Goal: Check status

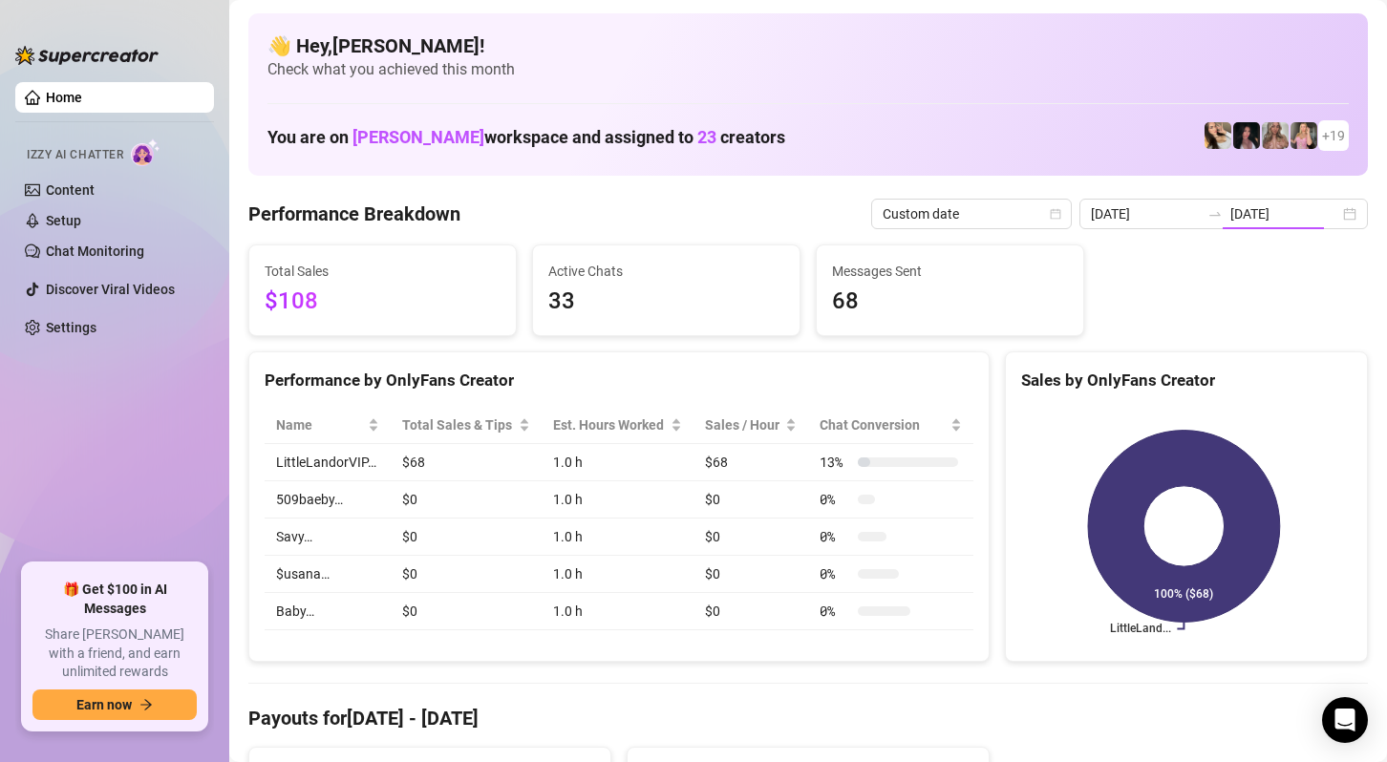
click at [1286, 210] on input "[DATE]" at bounding box center [1285, 214] width 109 height 21
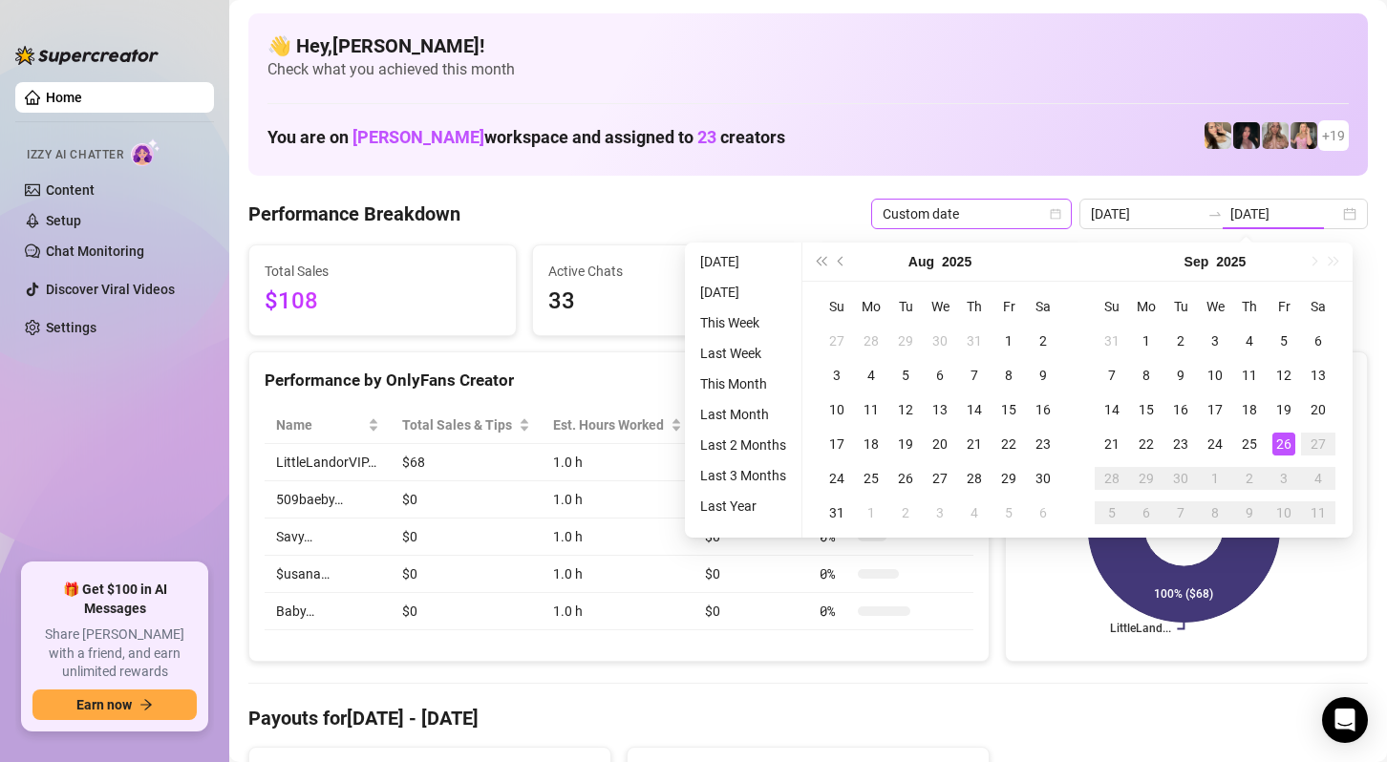
click at [1058, 222] on span "Custom date" at bounding box center [972, 214] width 178 height 29
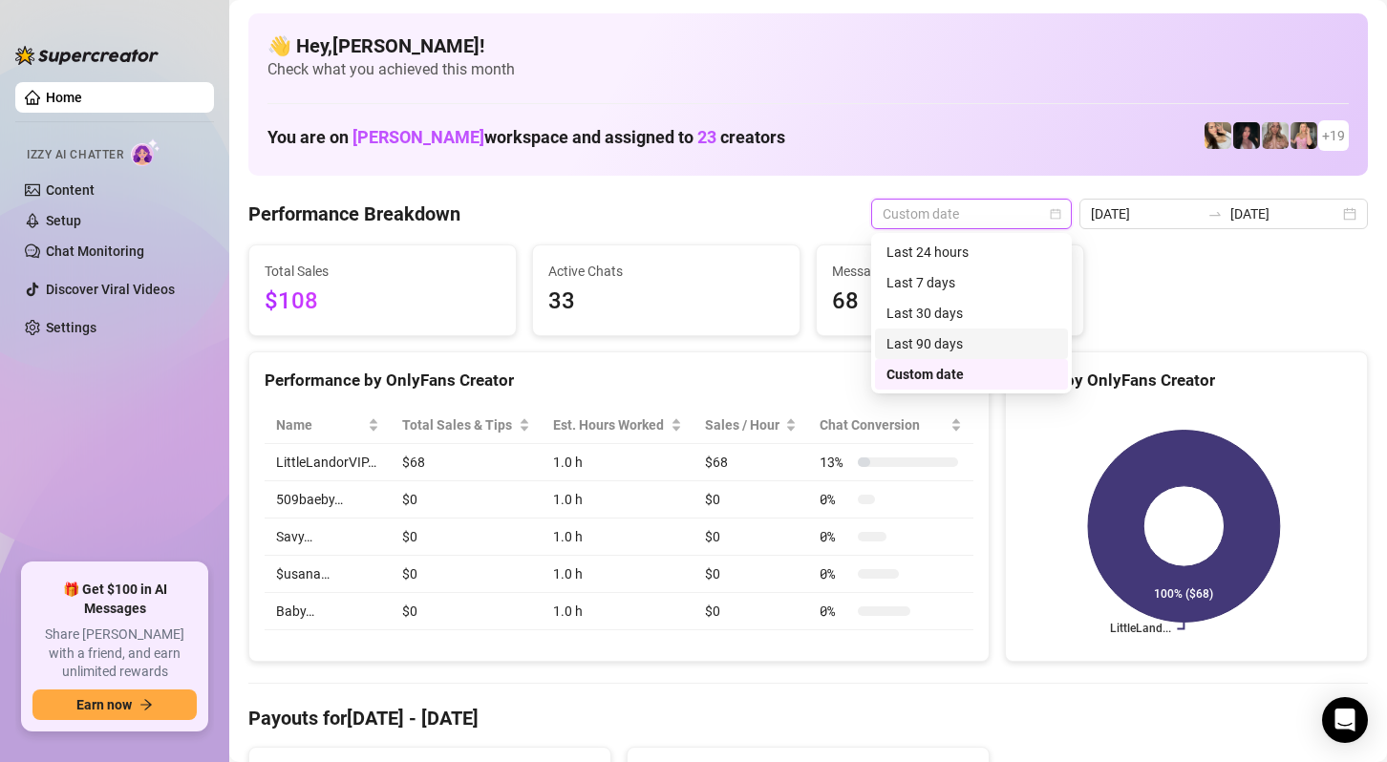
click at [993, 340] on div "Last 90 days" at bounding box center [972, 343] width 170 height 21
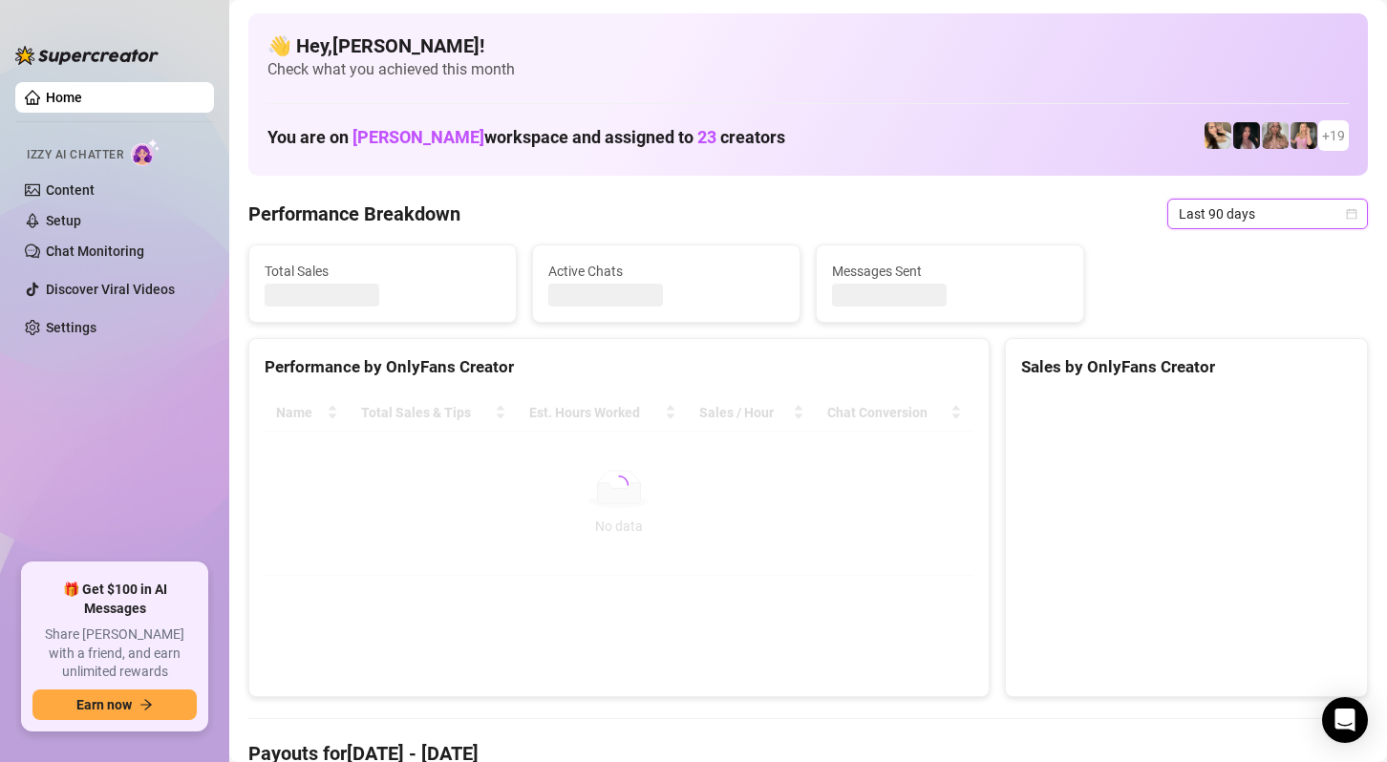
click at [1298, 210] on span "Last 90 days" at bounding box center [1268, 214] width 178 height 29
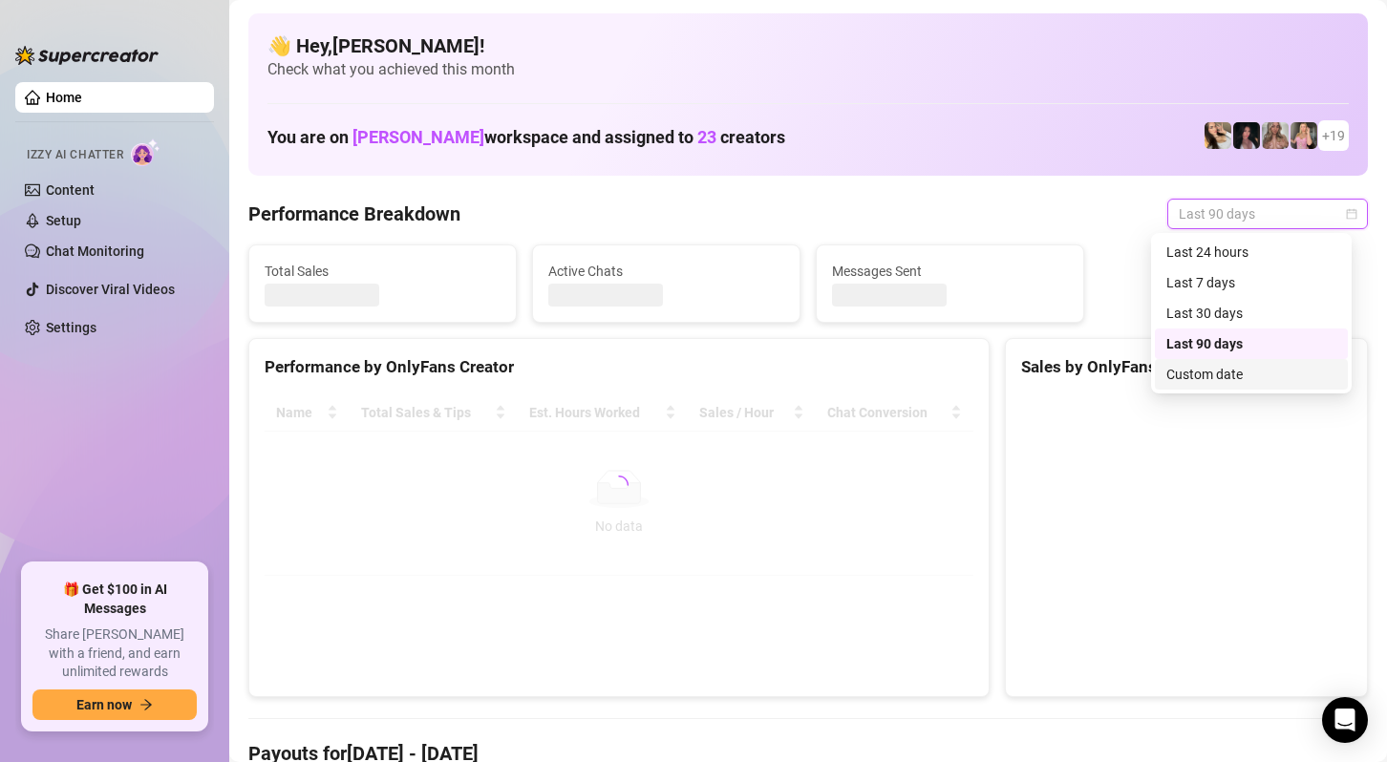
click at [1244, 371] on div "Custom date" at bounding box center [1252, 374] width 170 height 21
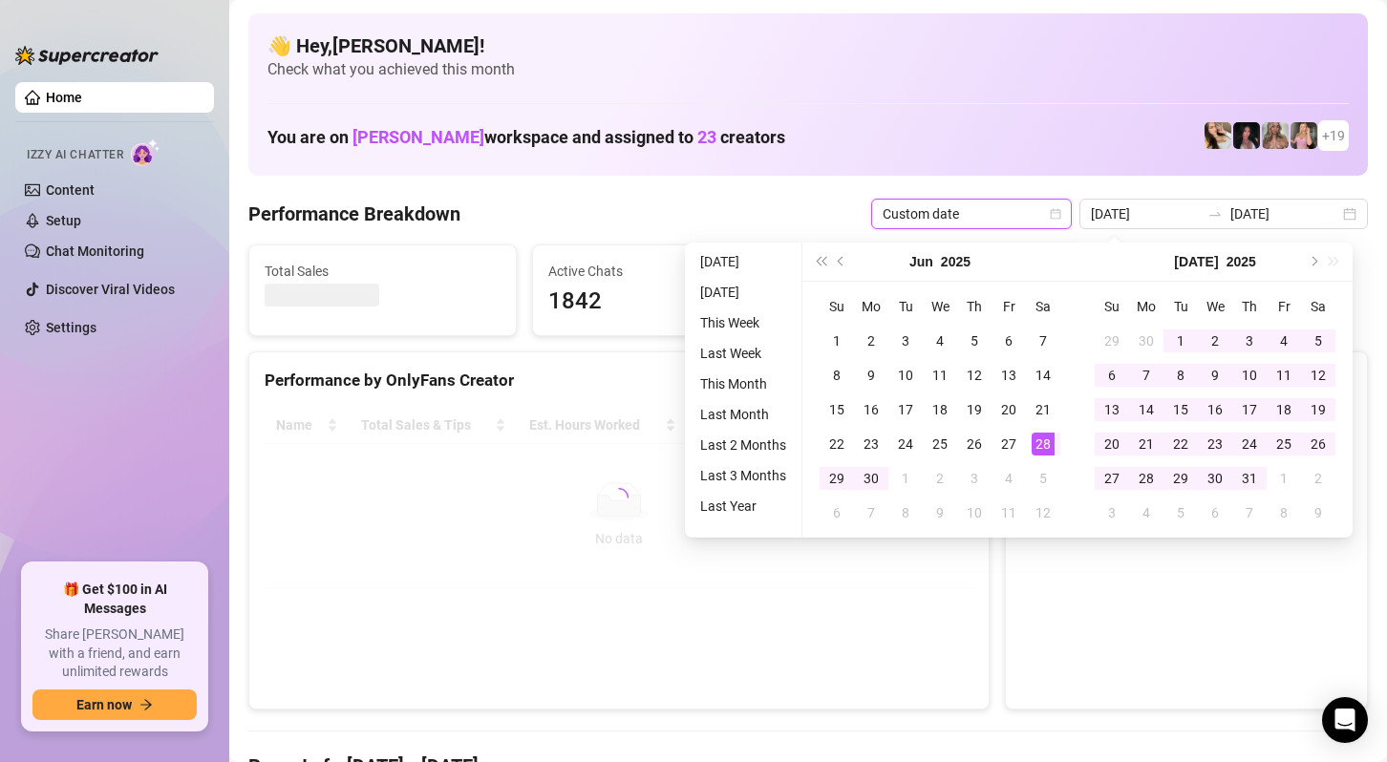
click at [1074, 99] on div "👋 Hey, [PERSON_NAME] ! Check what you achieved this month You are on [PERSON_NA…" at bounding box center [808, 94] width 1120 height 162
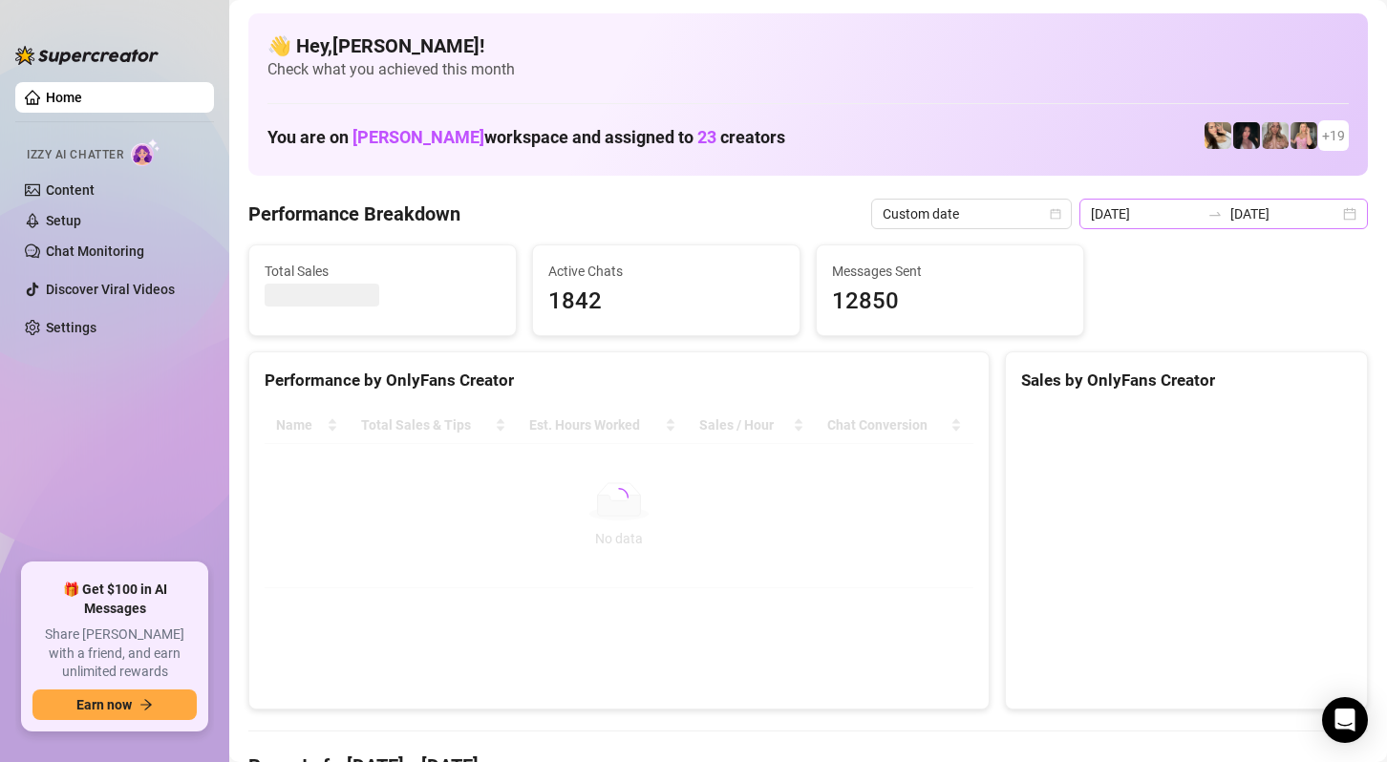
click at [1332, 214] on div "[DATE] [DATE]" at bounding box center [1224, 214] width 289 height 31
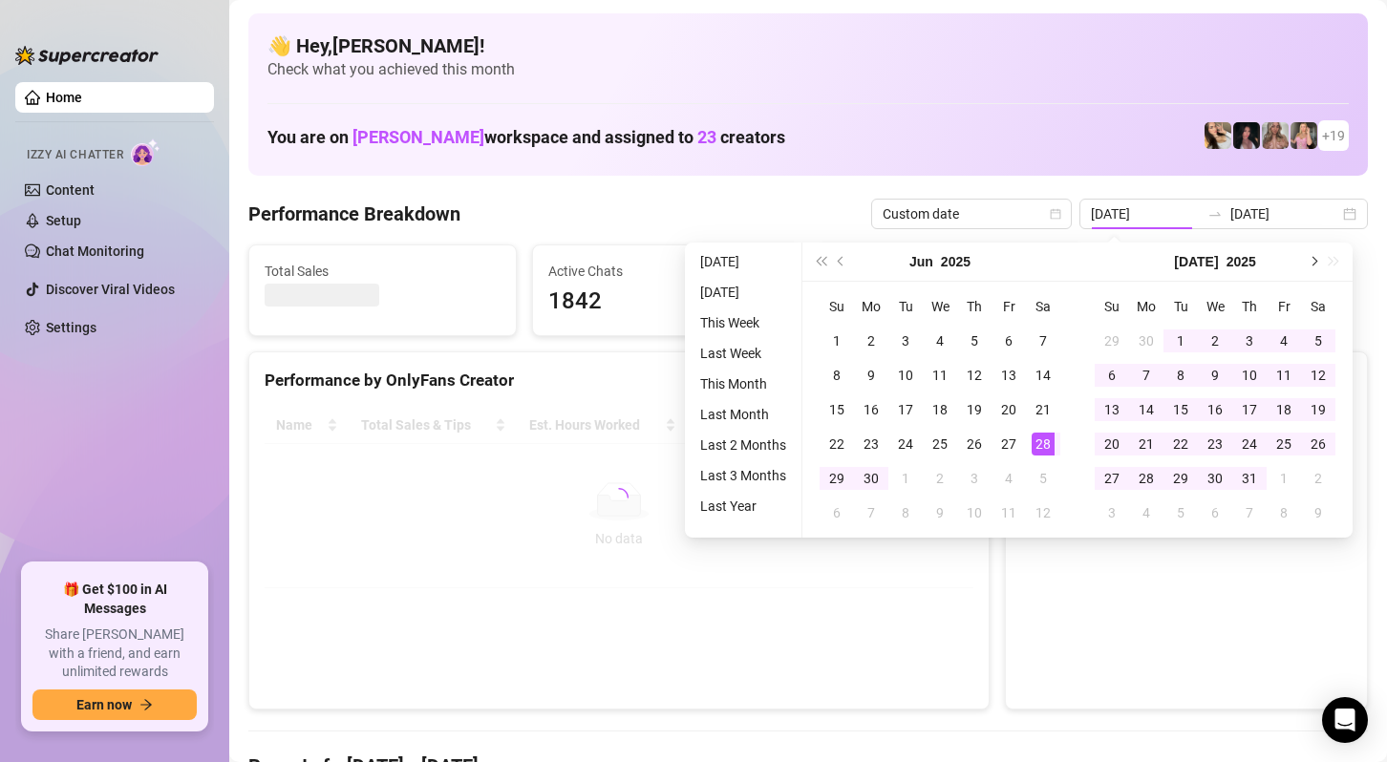
click at [1312, 266] on span "Next month (PageDown)" at bounding box center [1313, 262] width 10 height 10
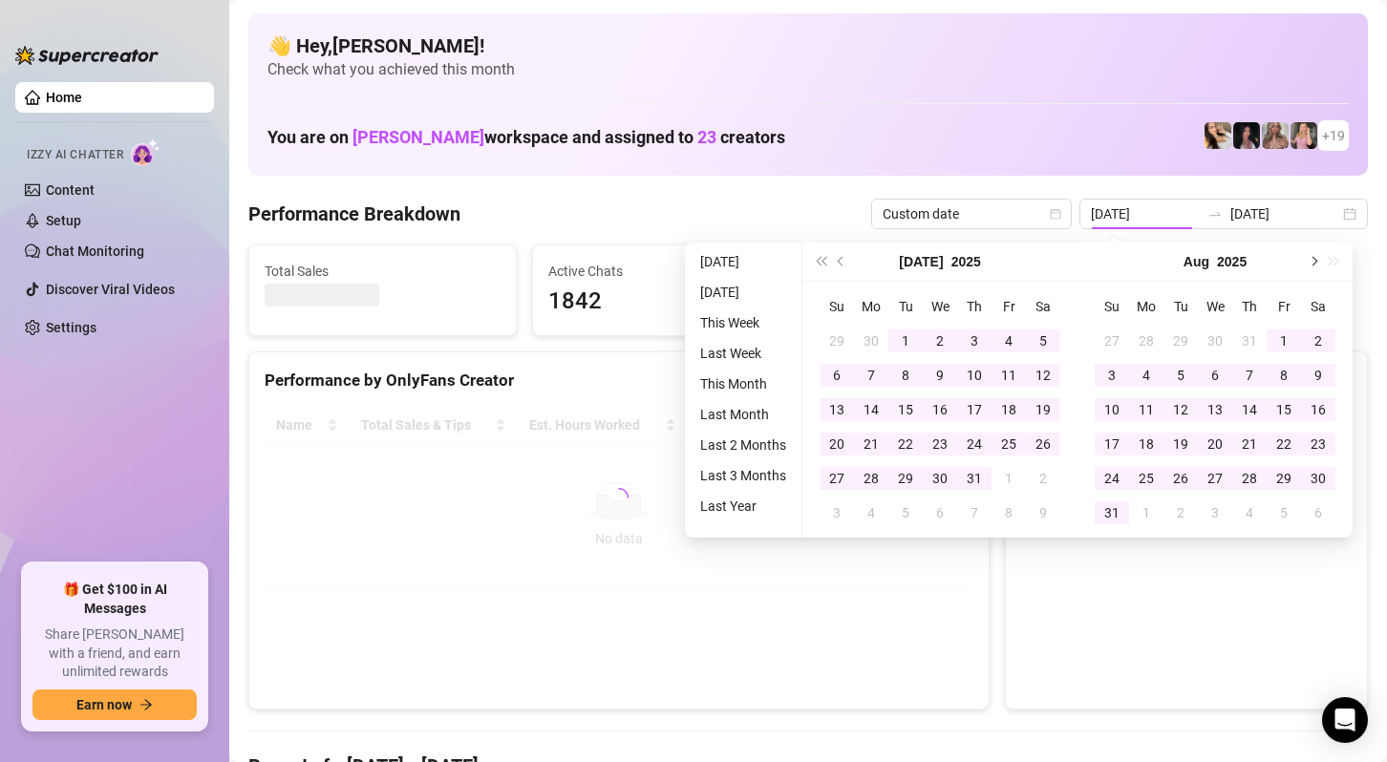
click at [1312, 266] on span "Next month (PageDown)" at bounding box center [1313, 262] width 10 height 10
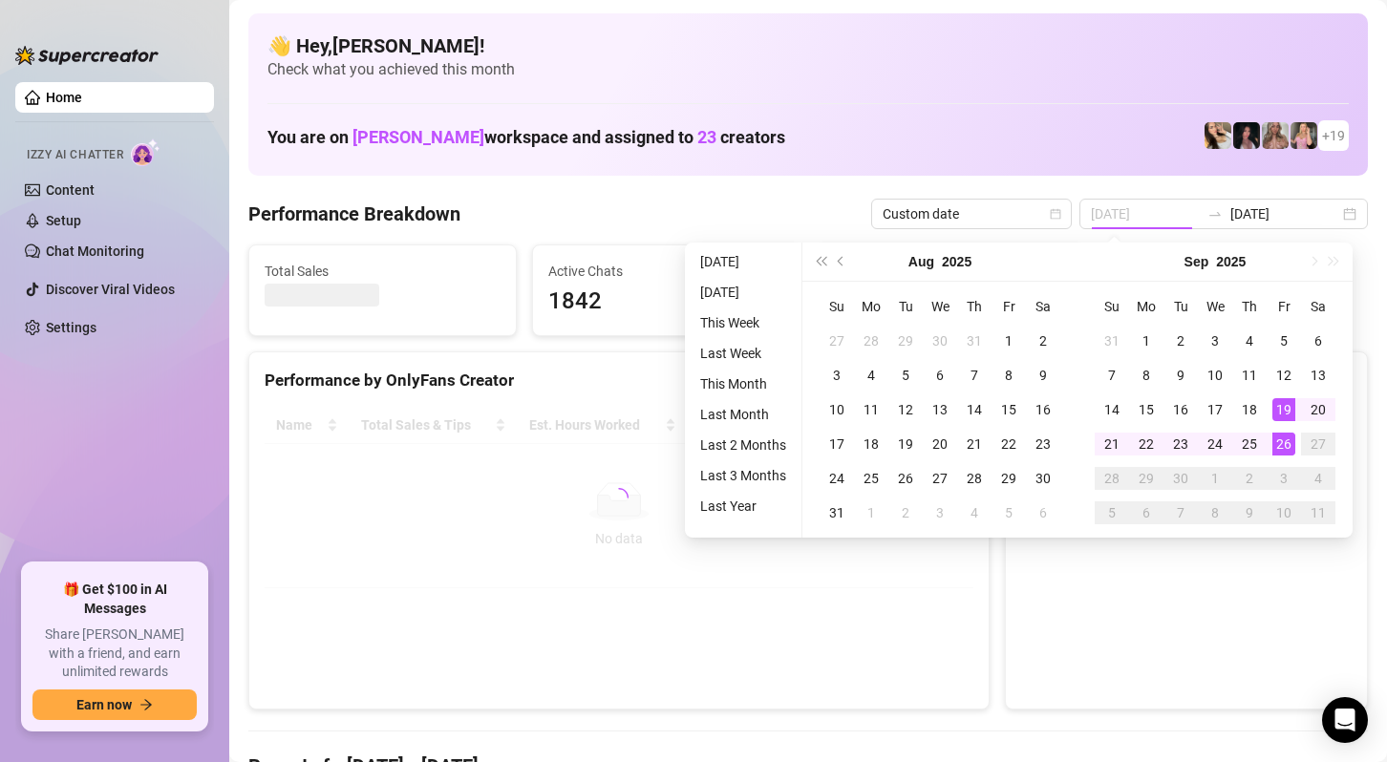
type input "[DATE]"
click at [1283, 444] on div "26" at bounding box center [1284, 444] width 23 height 23
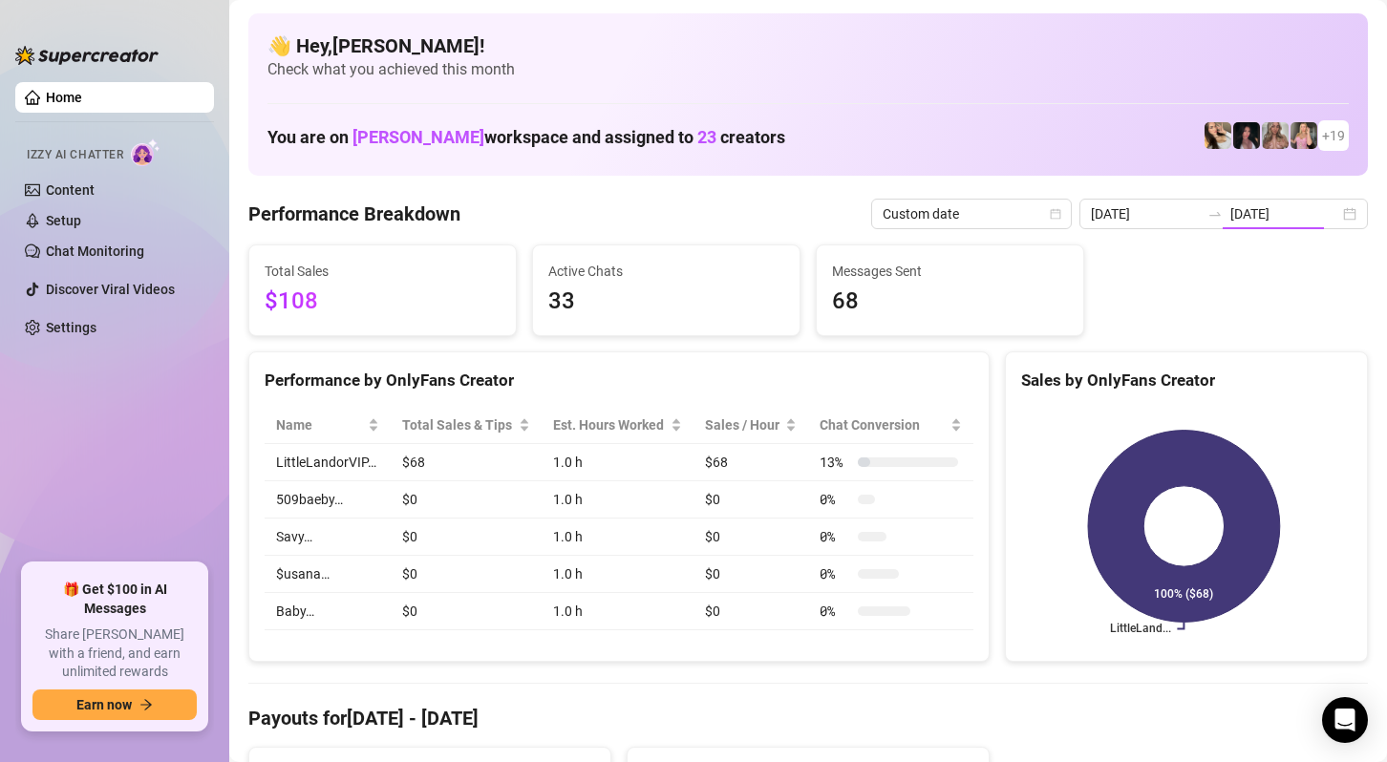
type input "[DATE]"
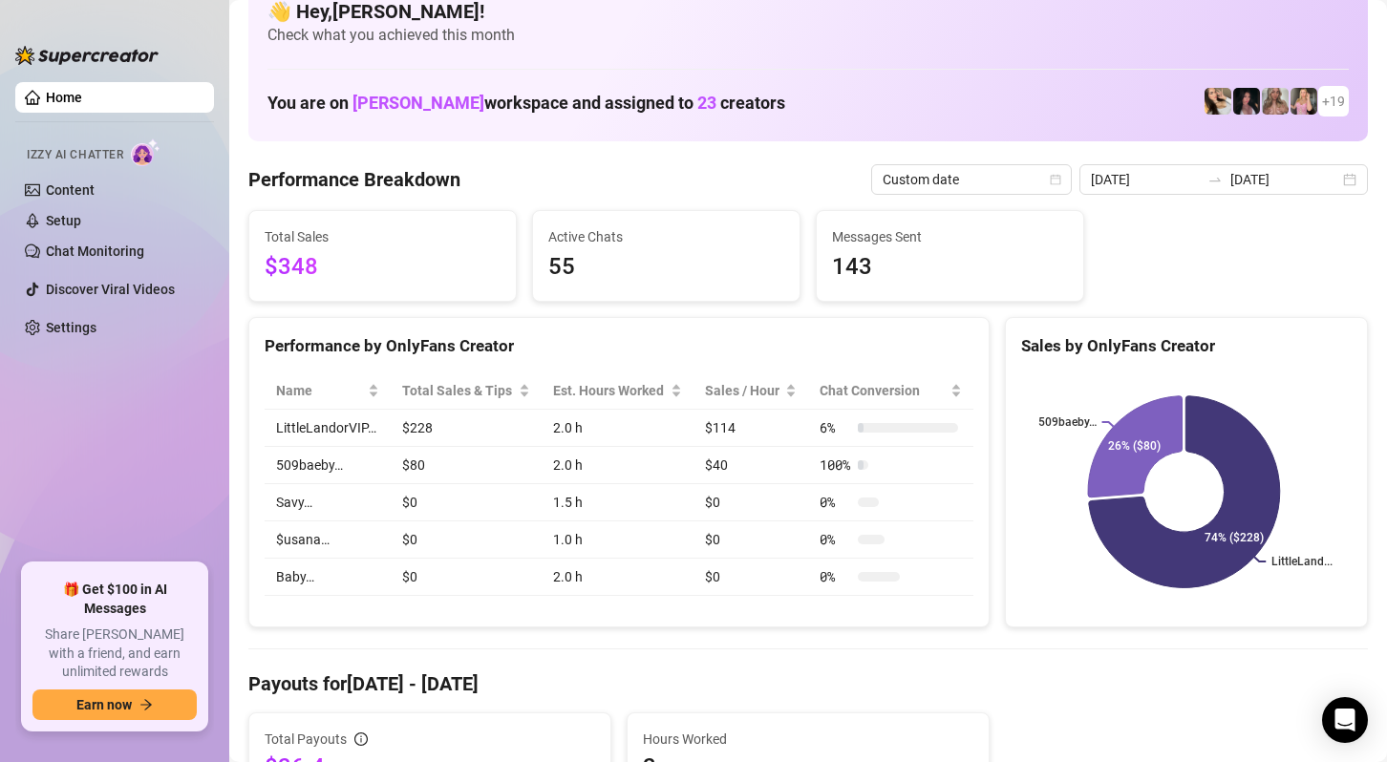
scroll to position [96, 0]
